Goal: Find specific page/section: Find specific page/section

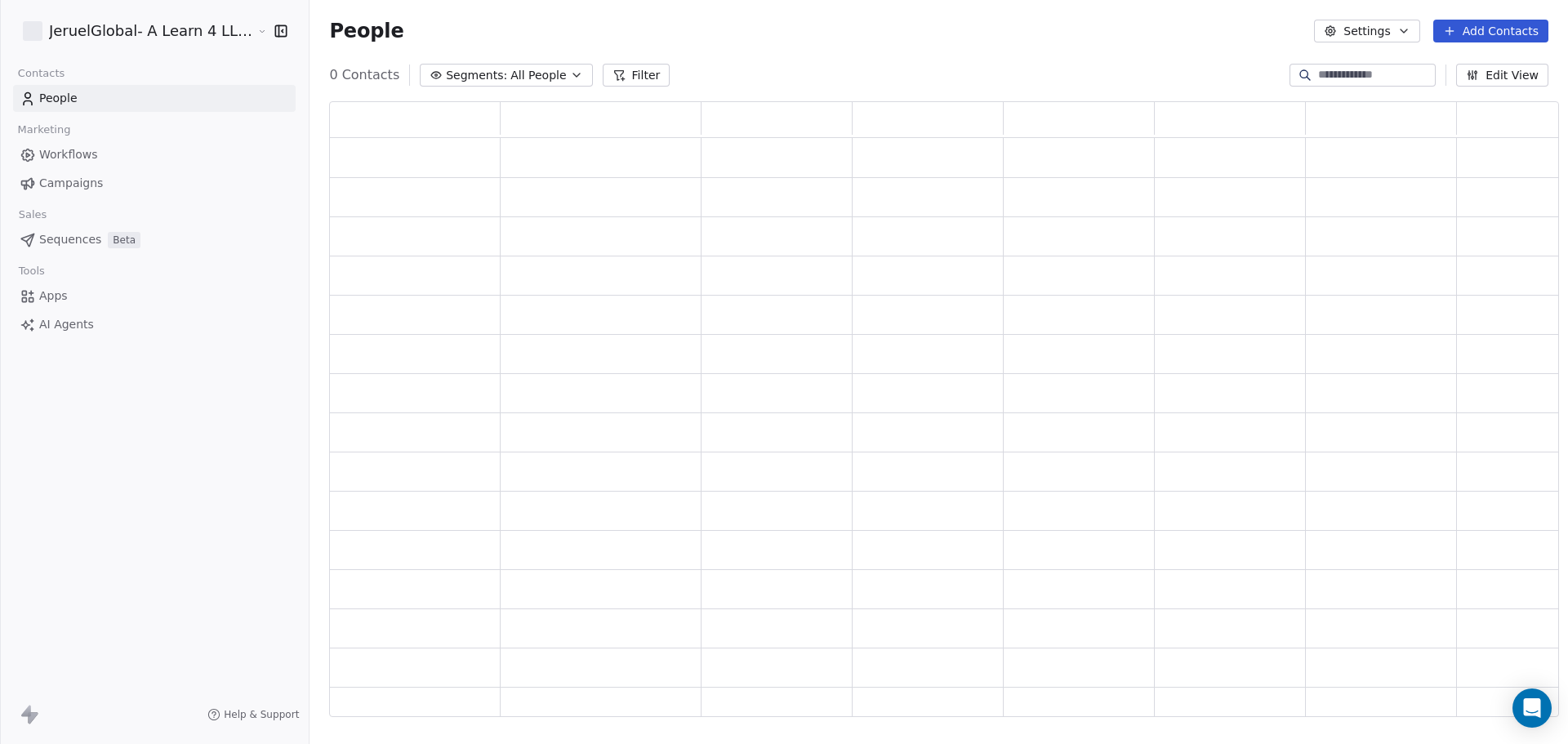
scroll to position [603, 1219]
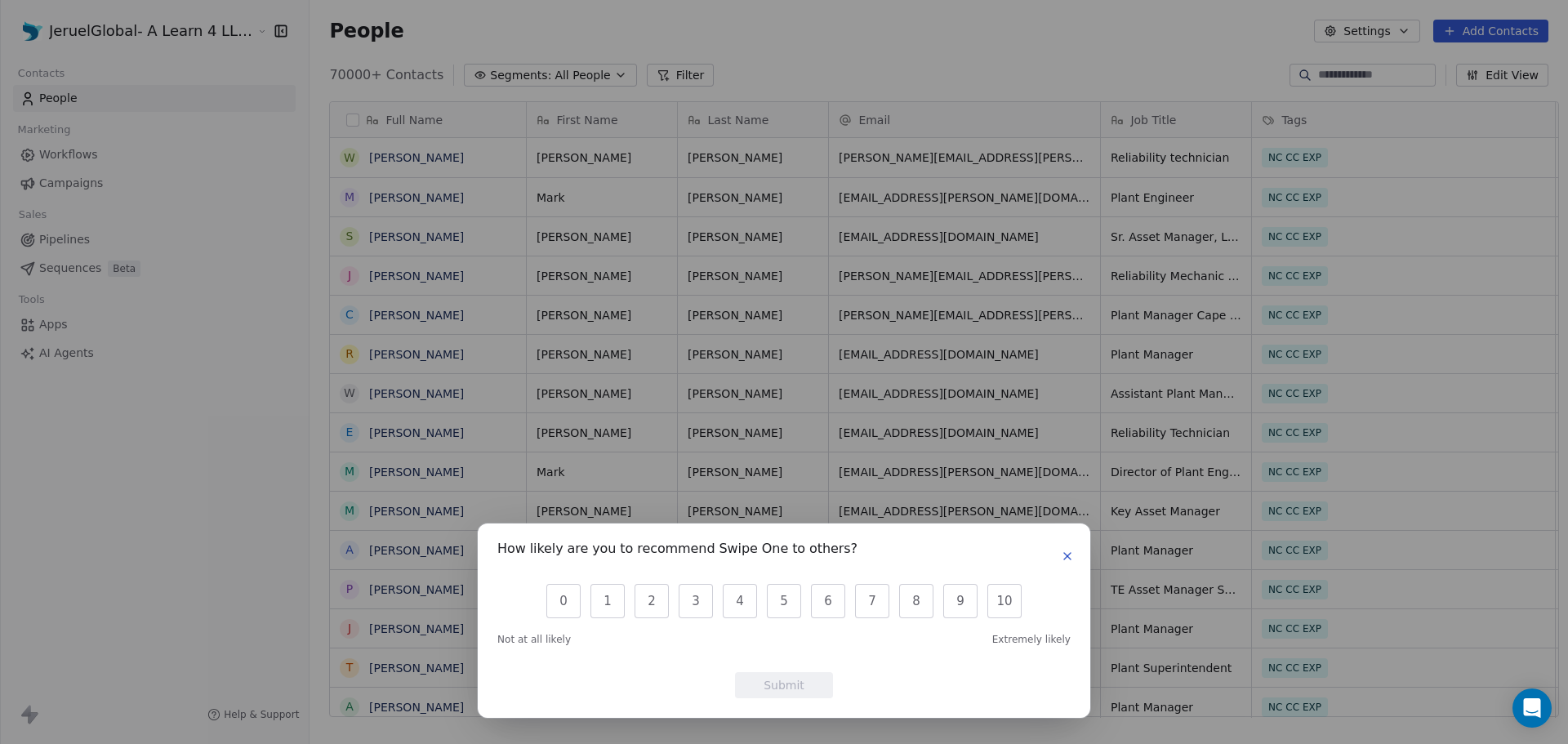
click at [1069, 558] on icon "button" at bounding box center [1068, 555] width 6 height 6
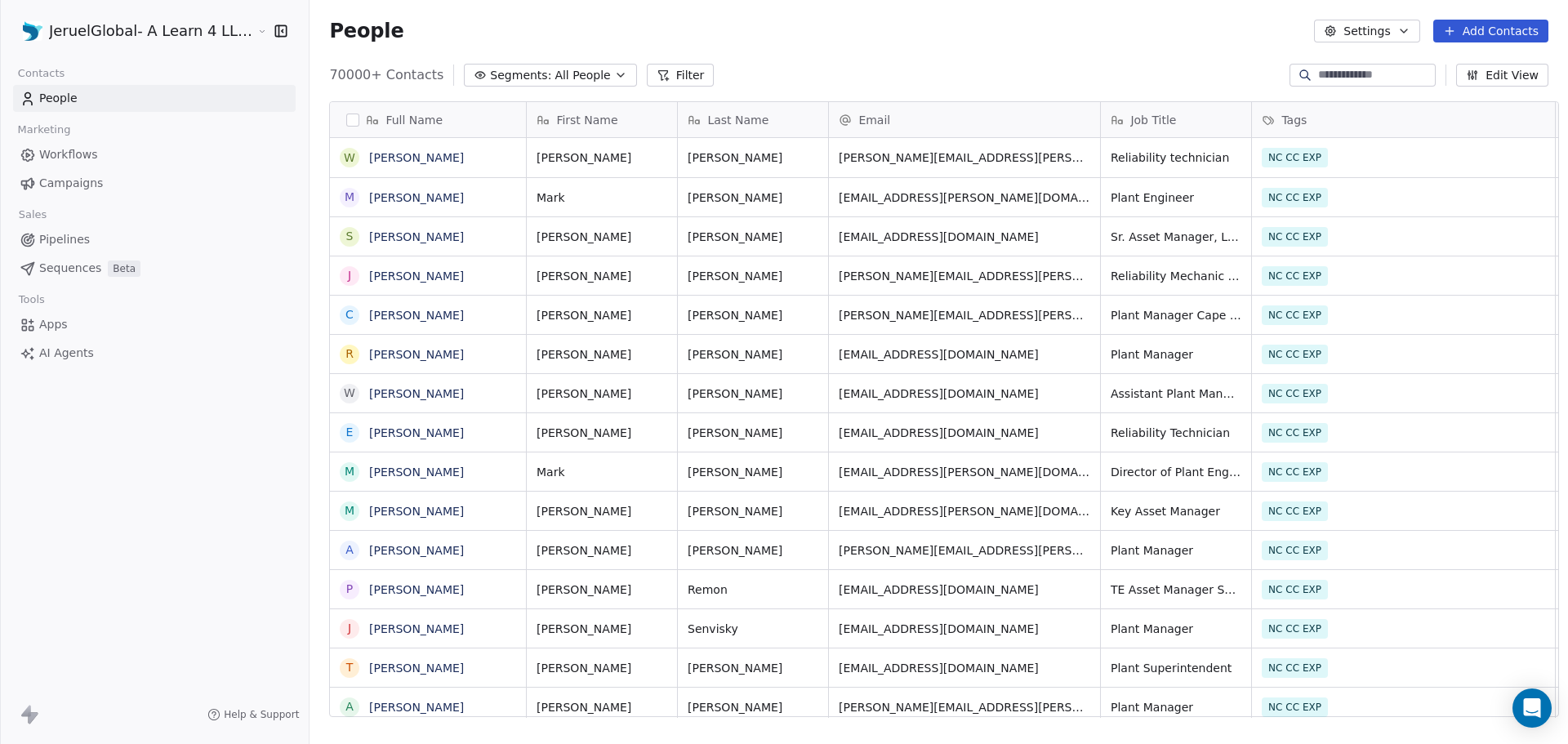
click at [77, 184] on span "Campaigns" at bounding box center [71, 183] width 64 height 17
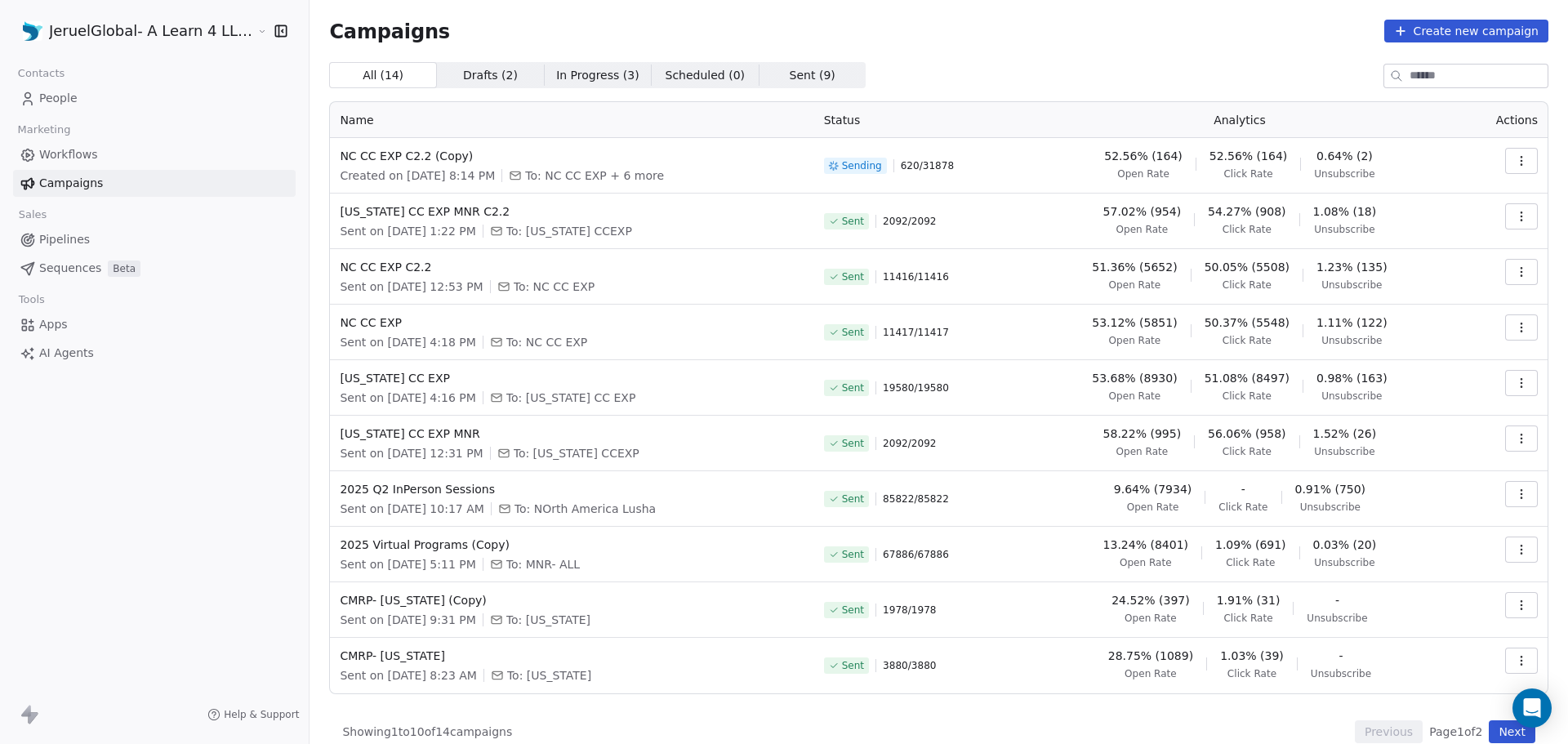
click at [1262, 164] on div "52.56% (164) Click Rate" at bounding box center [1248, 164] width 77 height 32
